Goal: Task Accomplishment & Management: Use online tool/utility

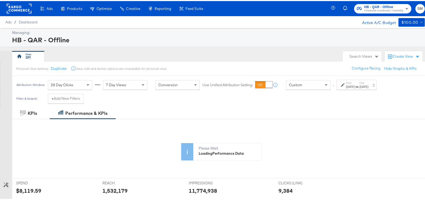
click at [388, 4] on span "HB - QAR - Offline" at bounding box center [383, 6] width 39 height 6
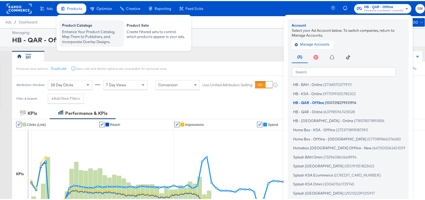
click at [83, 22] on div "Product Catalogs" at bounding box center [91, 25] width 59 height 6
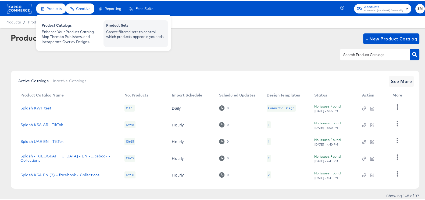
click at [144, 30] on div "Create filtered sets to control which products appear in your ads." at bounding box center [135, 33] width 59 height 10
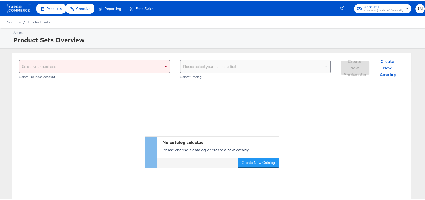
click at [149, 65] on div "Select your business" at bounding box center [94, 65] width 150 height 13
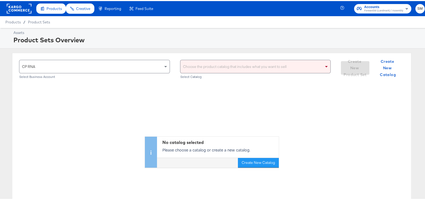
click at [195, 69] on div "Choose the product catalog that includes what you want to sell" at bounding box center [255, 65] width 150 height 13
type input "ksa"
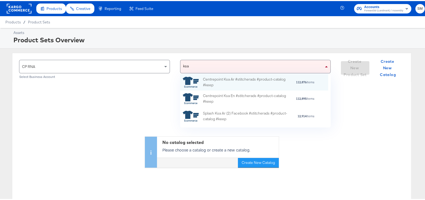
scroll to position [48, 143]
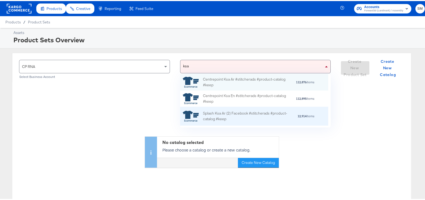
click at [230, 112] on div "Splash Ksa Ar (2) Facebook #stitcherads #product-catalog #keep" at bounding box center [250, 114] width 94 height 11
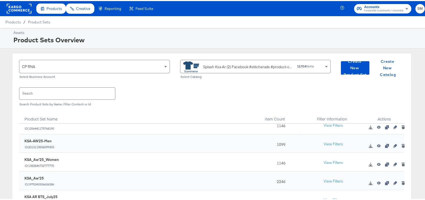
scroll to position [0, 0]
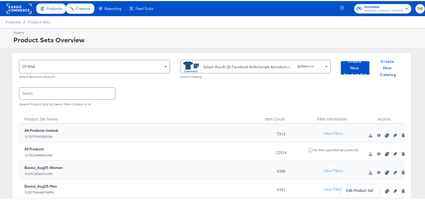
click at [393, 188] on icon "button" at bounding box center [395, 190] width 4 height 4
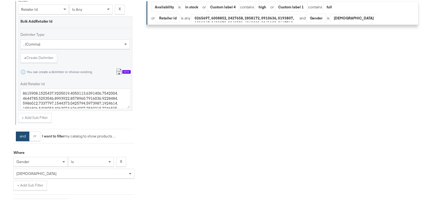
scroll to position [235, 0]
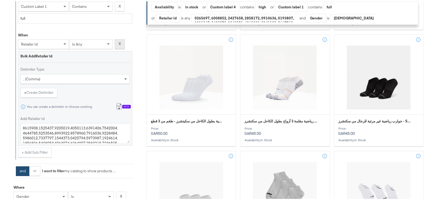
click at [120, 42] on strong "X" at bounding box center [120, 42] width 2 height 5
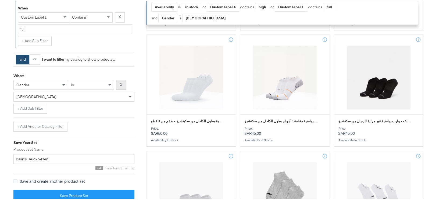
click at [122, 83] on strong "X" at bounding box center [121, 83] width 2 height 5
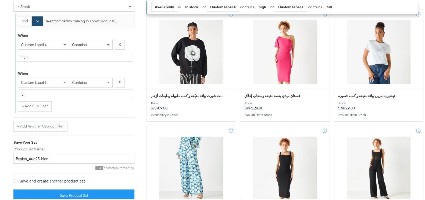
scroll to position [168, 0]
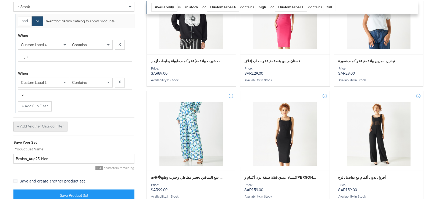
click at [41, 125] on button "+ Add Another Catalog Filter" at bounding box center [40, 125] width 54 height 10
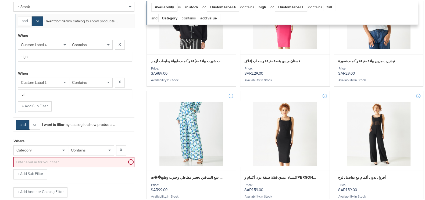
scroll to position [175, 0]
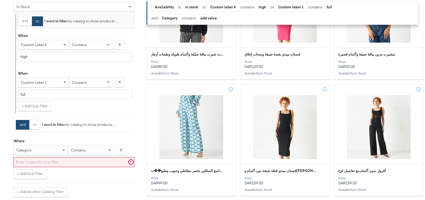
click at [41, 147] on div "category" at bounding box center [40, 149] width 55 height 10
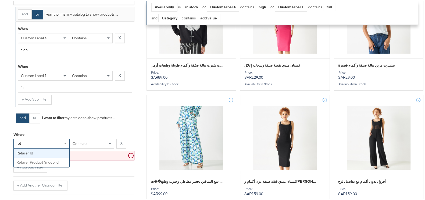
type input "reta"
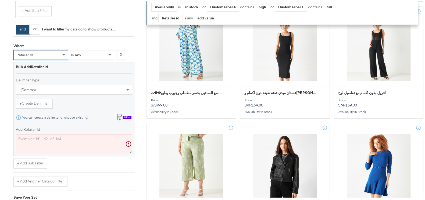
scroll to position [276, 0]
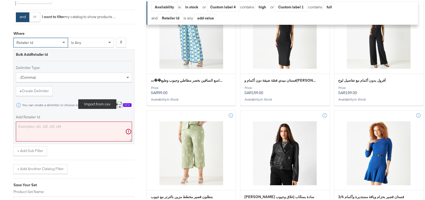
click at [121, 101] on icon at bounding box center [120, 103] width 6 height 6
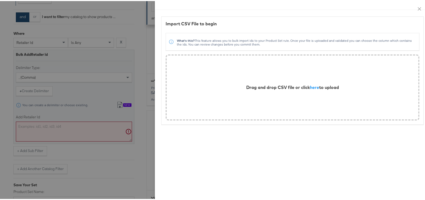
click at [306, 89] on div "Drag and drop CSV file or click here to upload" at bounding box center [292, 86] width 93 height 6
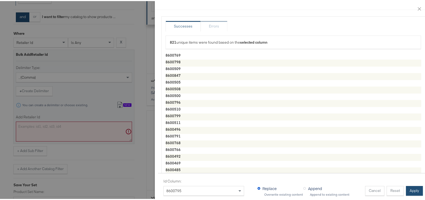
click at [407, 184] on button "Apply" at bounding box center [414, 189] width 17 height 10
type textarea "8600769,8600798,8600509,8600847,8600505,8600508,8600500,8600796,8600510,8600799…"
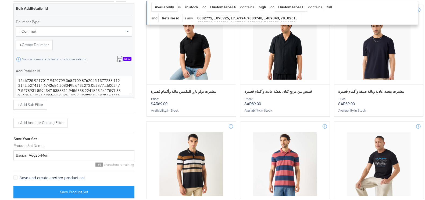
scroll to position [1592, 0]
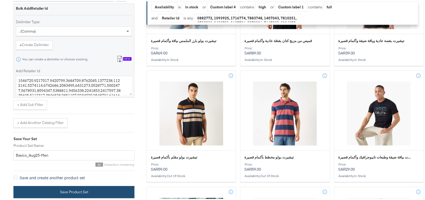
click at [96, 187] on button "Save Product Set" at bounding box center [73, 190] width 121 height 12
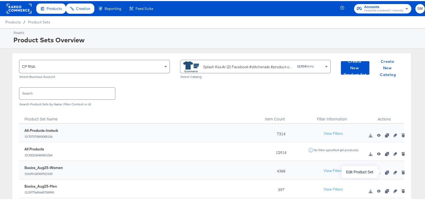
click at [393, 171] on icon "button" at bounding box center [395, 171] width 4 height 4
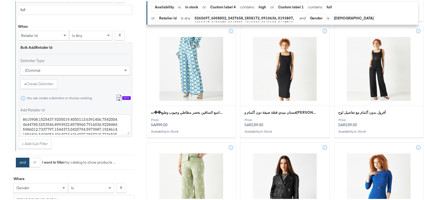
scroll to position [303, 0]
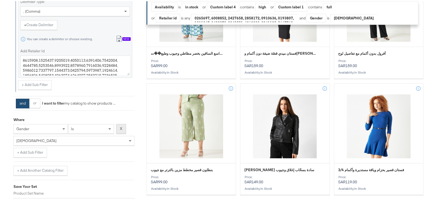
click at [123, 126] on button "X" at bounding box center [121, 128] width 10 height 10
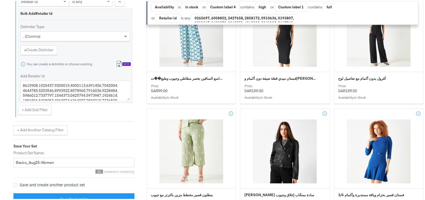
scroll to position [235, 0]
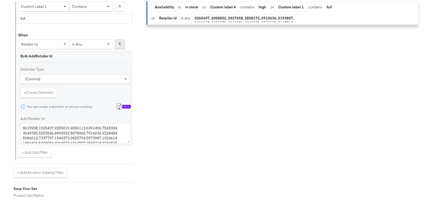
click at [119, 42] on strong "X" at bounding box center [120, 42] width 2 height 5
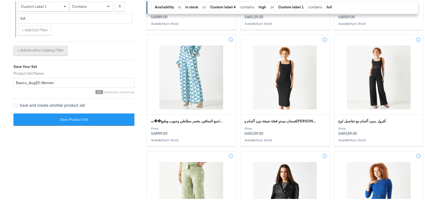
click at [40, 46] on button "+ Add Another Catalog Filter" at bounding box center [40, 50] width 54 height 10
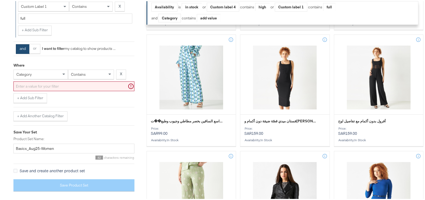
click at [51, 73] on div "category" at bounding box center [41, 73] width 54 height 9
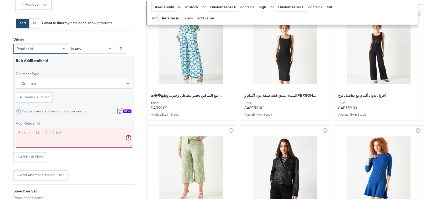
scroll to position [303, 0]
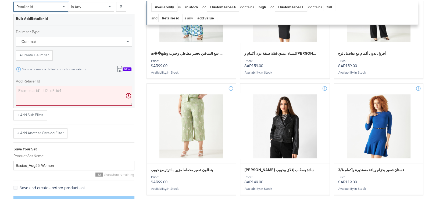
click at [122, 66] on icon at bounding box center [120, 68] width 6 height 6
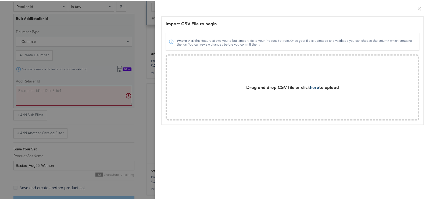
click at [310, 84] on span "here" at bounding box center [314, 85] width 9 height 5
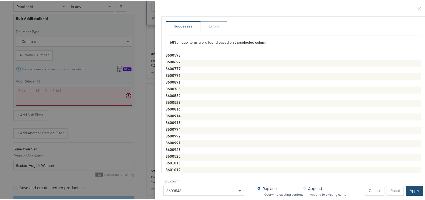
click at [410, 184] on button "Apply" at bounding box center [414, 189] width 17 height 10
type textarea "8600578,8600622,8600777,8600776,8600871,8600786,8600562,8600529,8600816,8600914…"
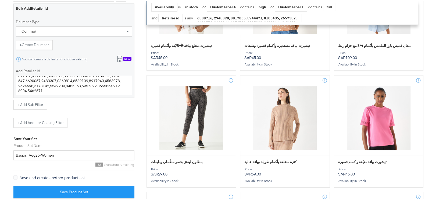
scroll to position [512, 0]
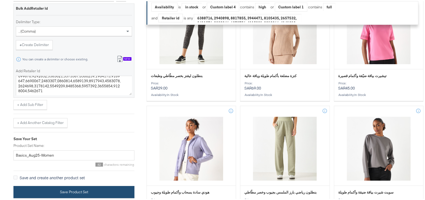
click at [112, 187] on button "Save Product Set" at bounding box center [73, 190] width 121 height 12
